Goal: Information Seeking & Learning: Understand process/instructions

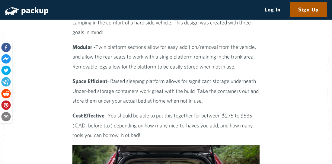
scroll to position [531, 0]
drag, startPoint x: 61, startPoint y: 62, endPoint x: 62, endPoint y: 67, distance: 5.0
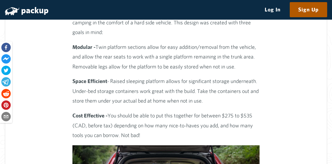
drag, startPoint x: 62, startPoint y: 67, endPoint x: 54, endPoint y: 58, distance: 11.5
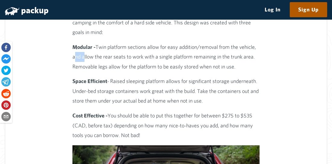
drag, startPoint x: 54, startPoint y: 58, endPoint x: 55, endPoint y: 61, distance: 3.1
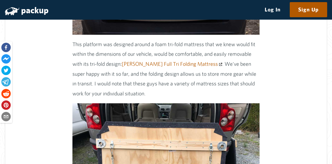
scroll to position [766, 0]
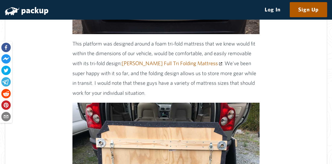
drag, startPoint x: 64, startPoint y: 48, endPoint x: 62, endPoint y: 60, distance: 12.2
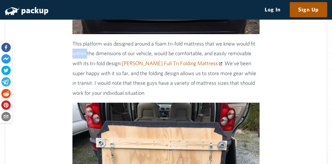
drag, startPoint x: 62, startPoint y: 60, endPoint x: 61, endPoint y: 70, distance: 10.3
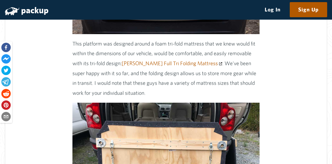
drag, startPoint x: 66, startPoint y: 55, endPoint x: 62, endPoint y: 52, distance: 5.8
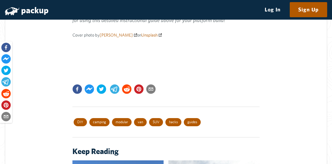
scroll to position [4945, 0]
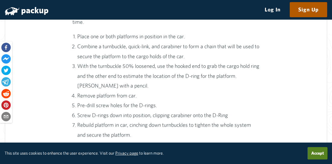
click at [81, 91] on li "With the turnbuckle 50% loosened, use the hooked end to grab the cargo hold rin…" at bounding box center [168, 76] width 182 height 30
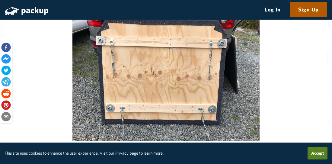
scroll to position [857, 0]
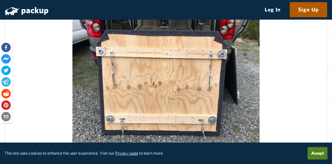
click at [323, 156] on button "Accept" at bounding box center [317, 153] width 20 height 12
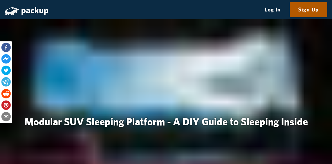
scroll to position [857, 0]
